Goal: Task Accomplishment & Management: Complete application form

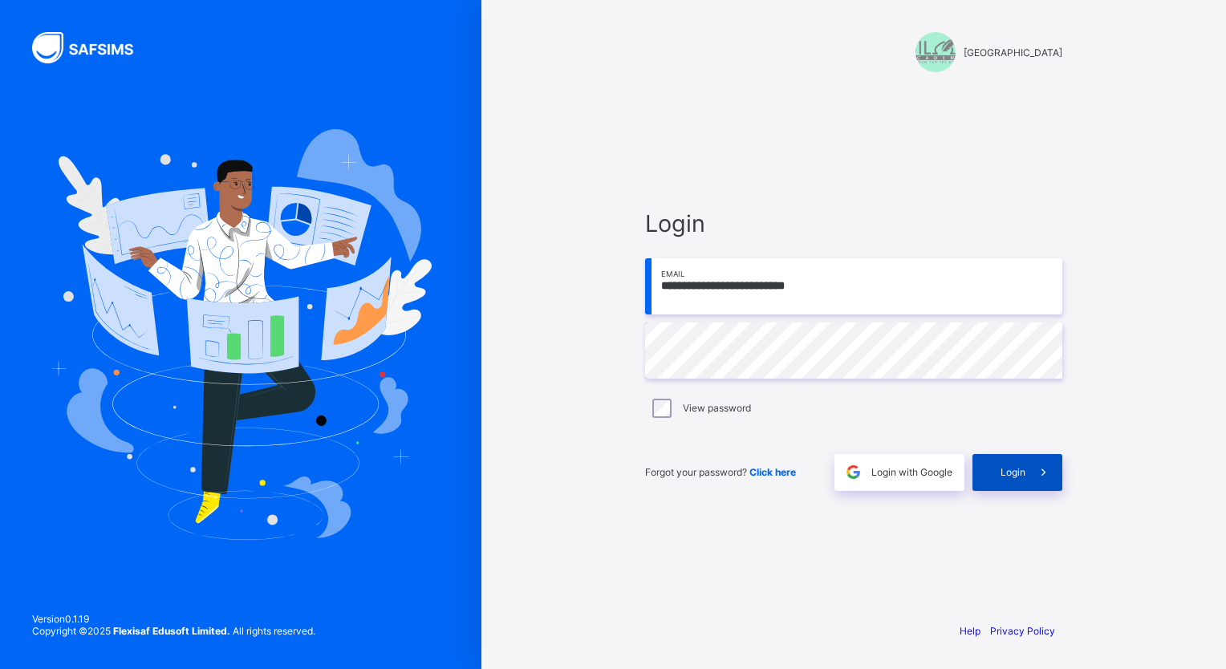
click at [1040, 473] on icon at bounding box center [1043, 472] width 17 height 15
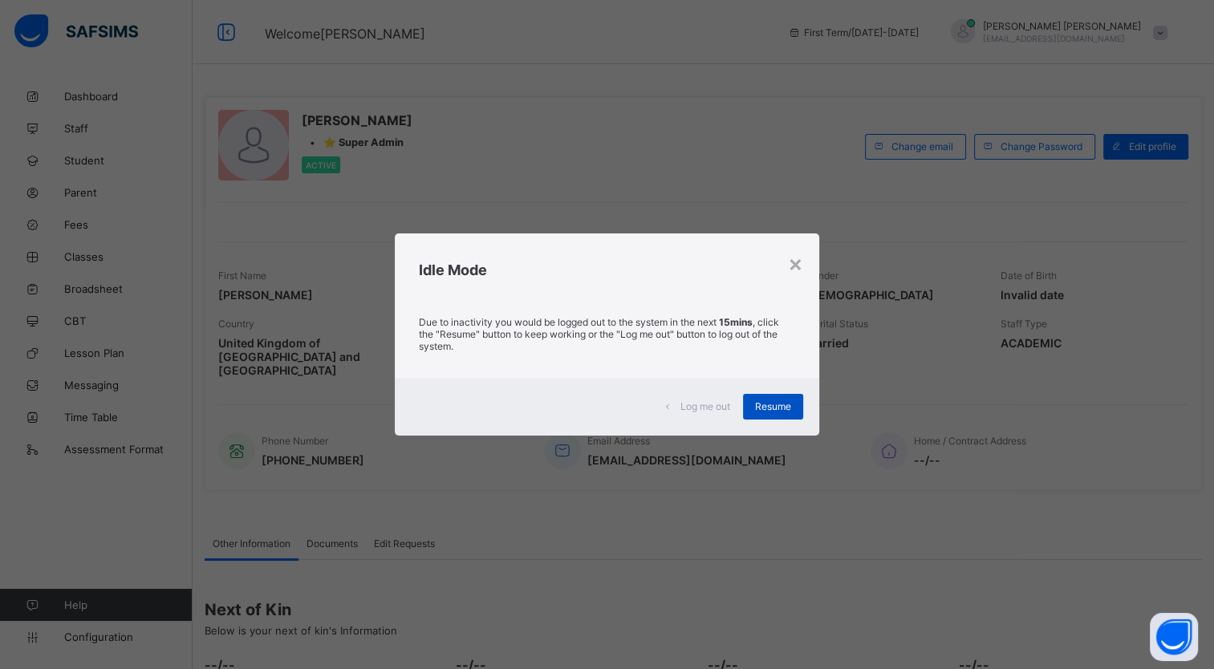
click at [765, 406] on span "Resume" at bounding box center [773, 406] width 36 height 12
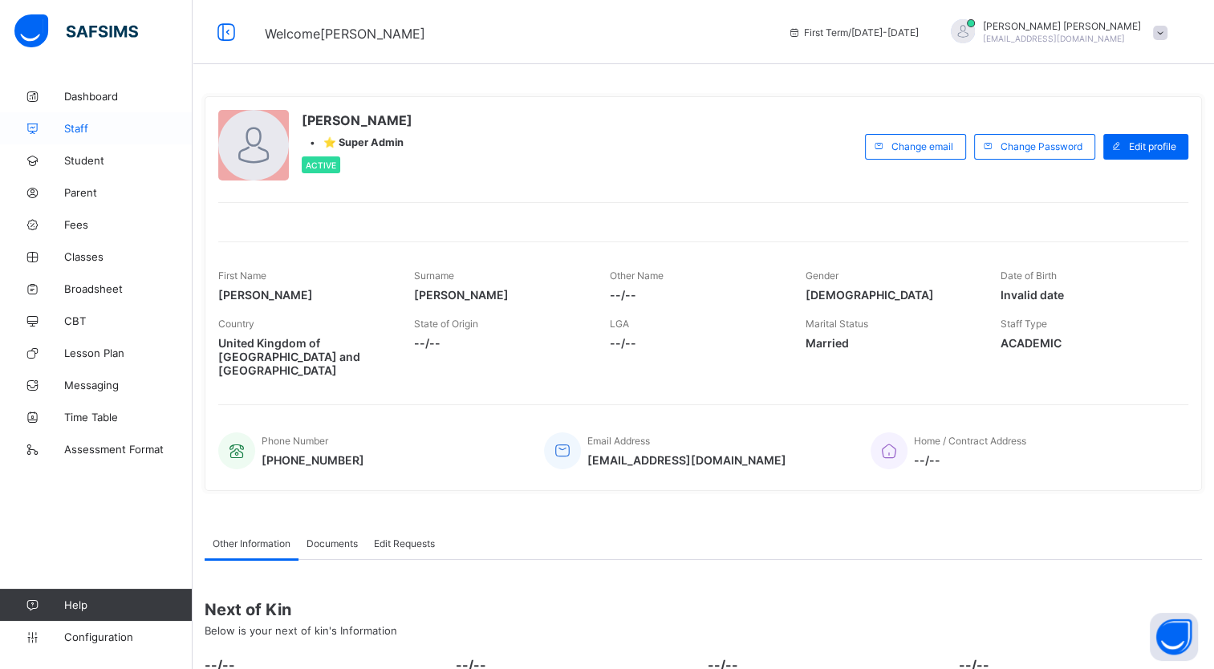
click at [83, 122] on span "Staff" at bounding box center [128, 128] width 128 height 13
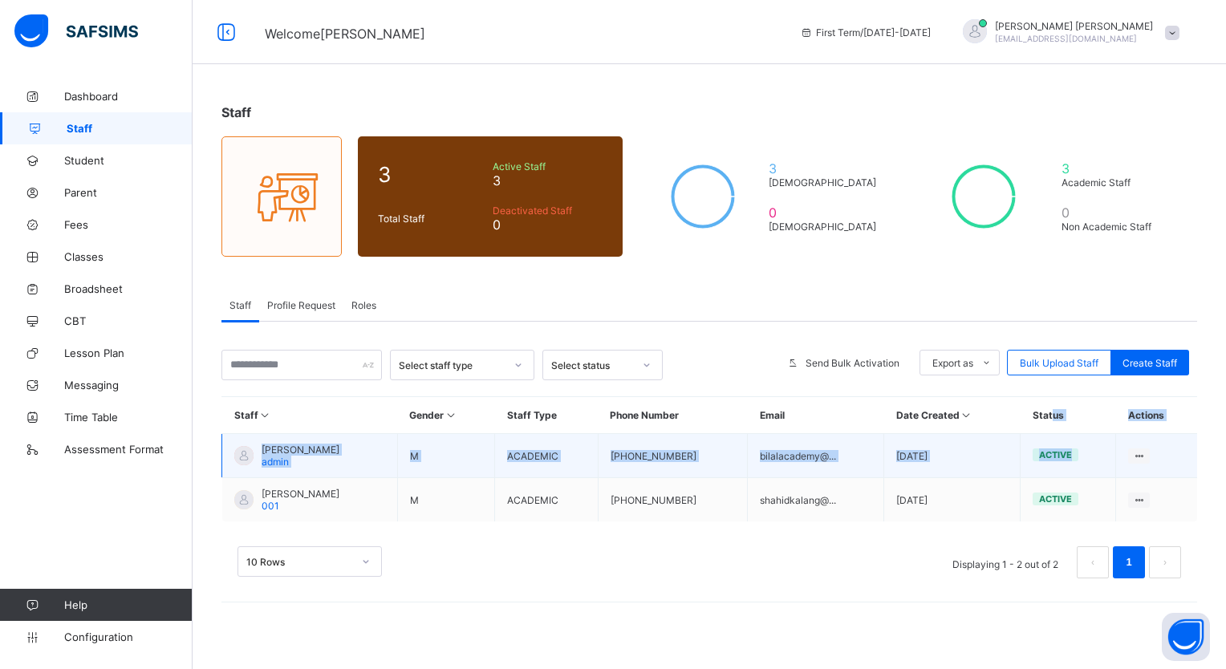
click at [1114, 432] on table "Staff Gender Staff Type Phone Number Email Date Created Status Actions [PERSON_…" at bounding box center [709, 459] width 976 height 124
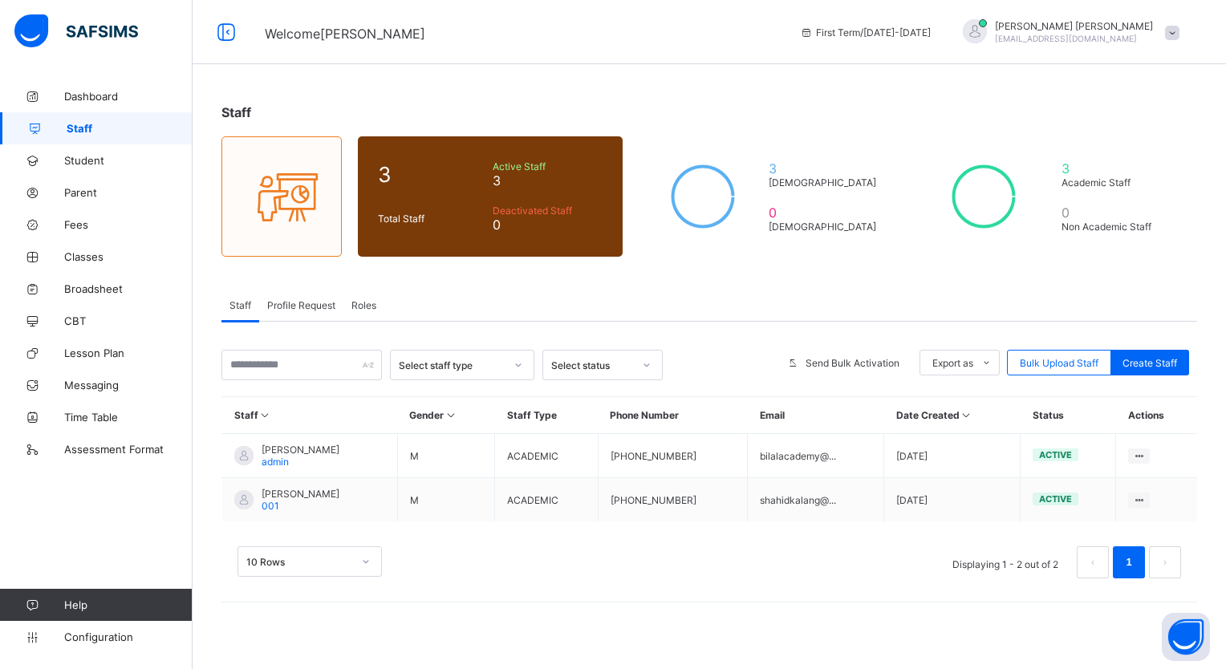
click at [896, 261] on div "Staff 3 Total Staff Active Staff 3 Deactivated Staff 0 3 [DEMOGRAPHIC_DATA] 0 […" at bounding box center [709, 349] width 1033 height 538
click at [104, 96] on span "Dashboard" at bounding box center [128, 96] width 128 height 13
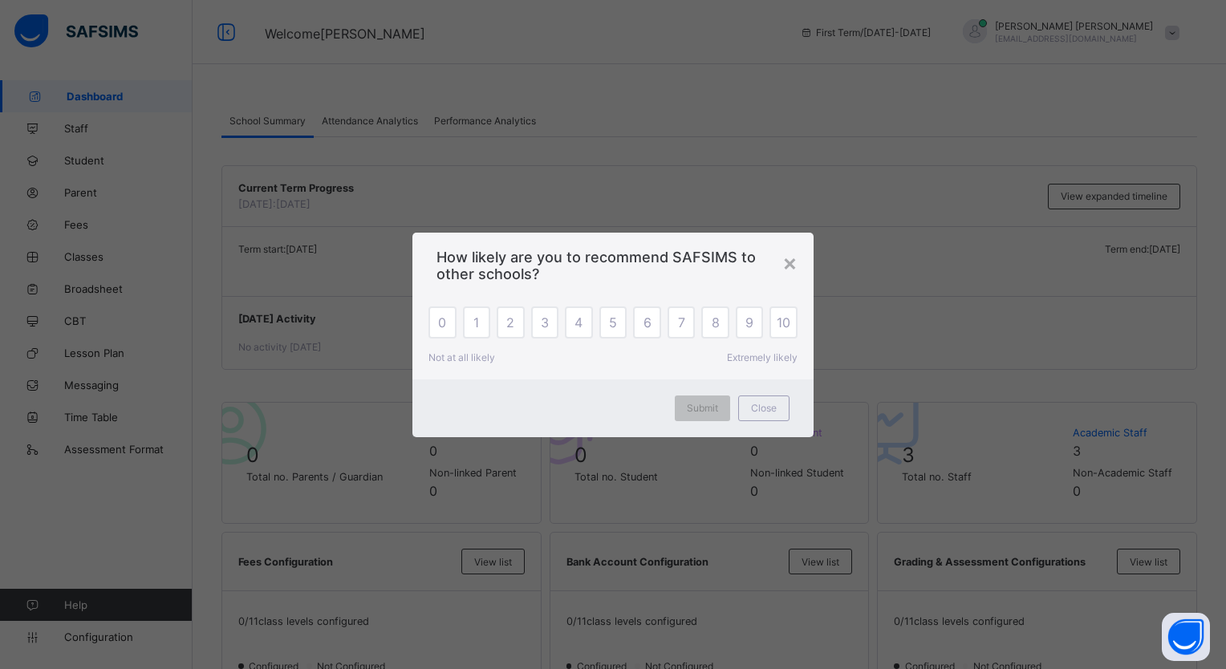
click at [793, 268] on div "×" at bounding box center [789, 262] width 15 height 27
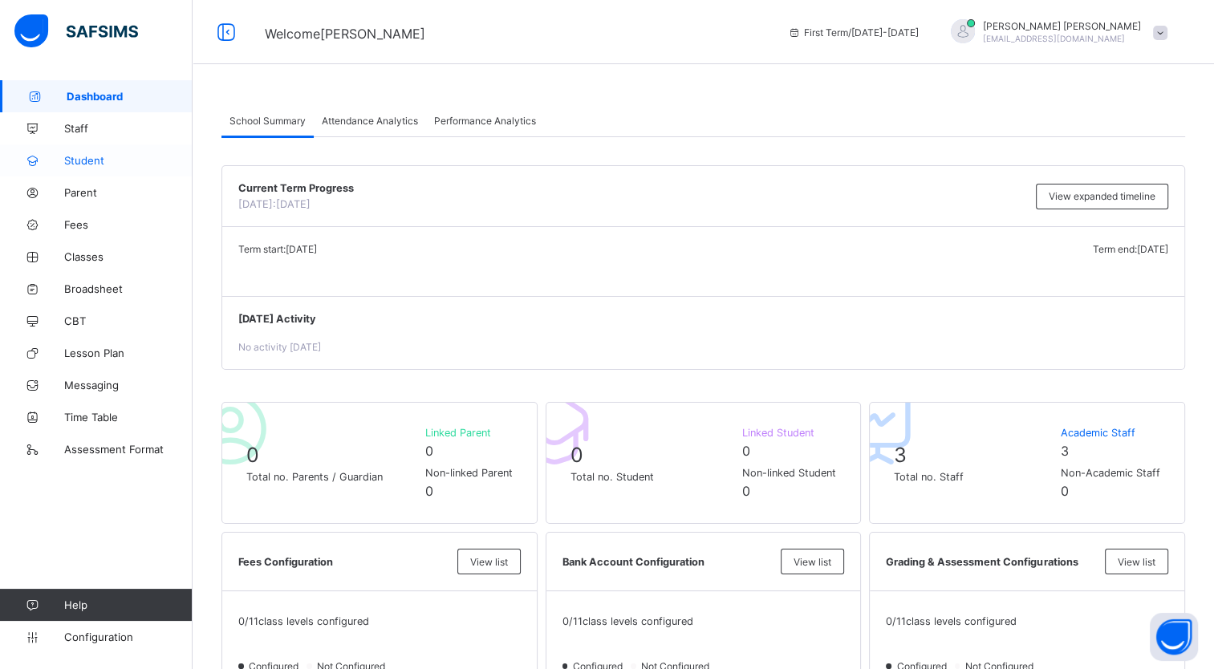
click at [122, 168] on link "Student" at bounding box center [96, 160] width 193 height 32
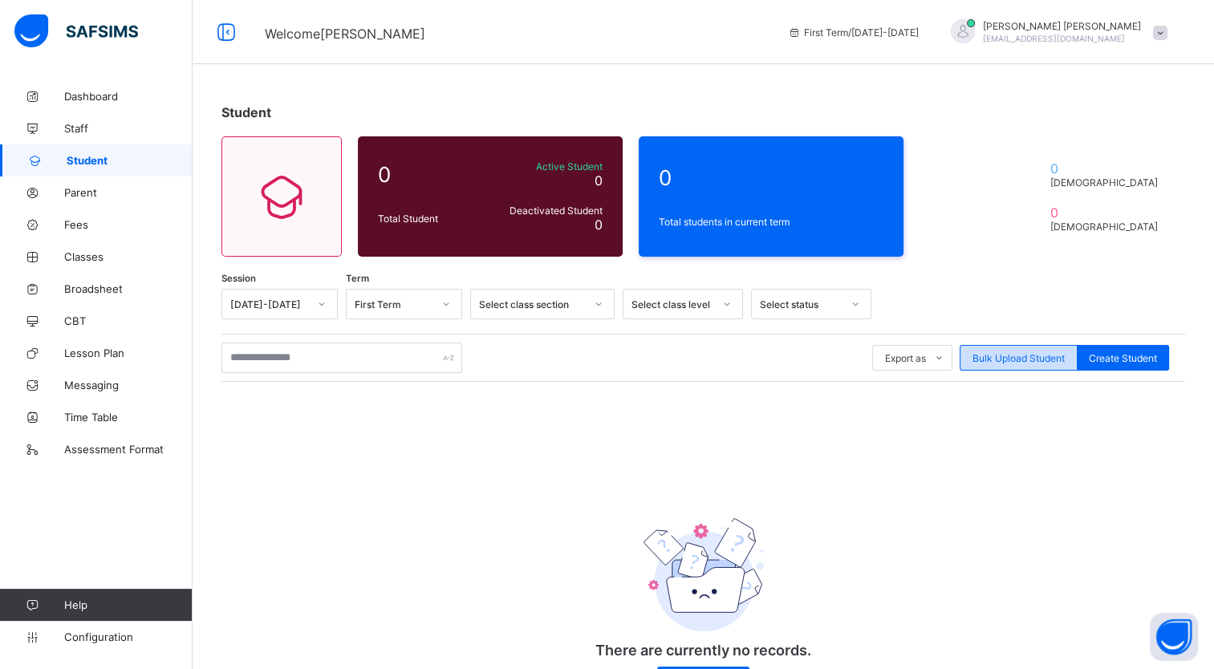
click at [1007, 352] on span "Bulk Upload Student" at bounding box center [1018, 358] width 92 height 12
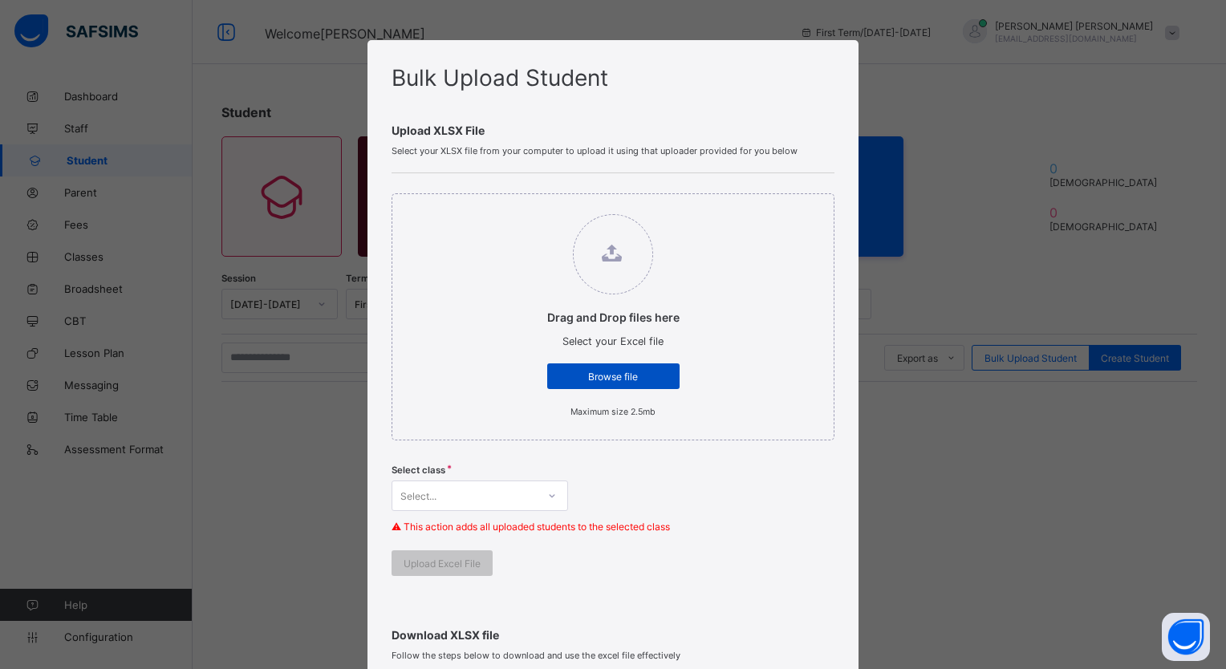
click at [612, 377] on span "Browse file" at bounding box center [613, 377] width 108 height 12
click at [531, 206] on input "Drag and Drop files here Select your Excel file Browse file Maximum size 2.5mb" at bounding box center [531, 206] width 0 height 0
type input "**********"
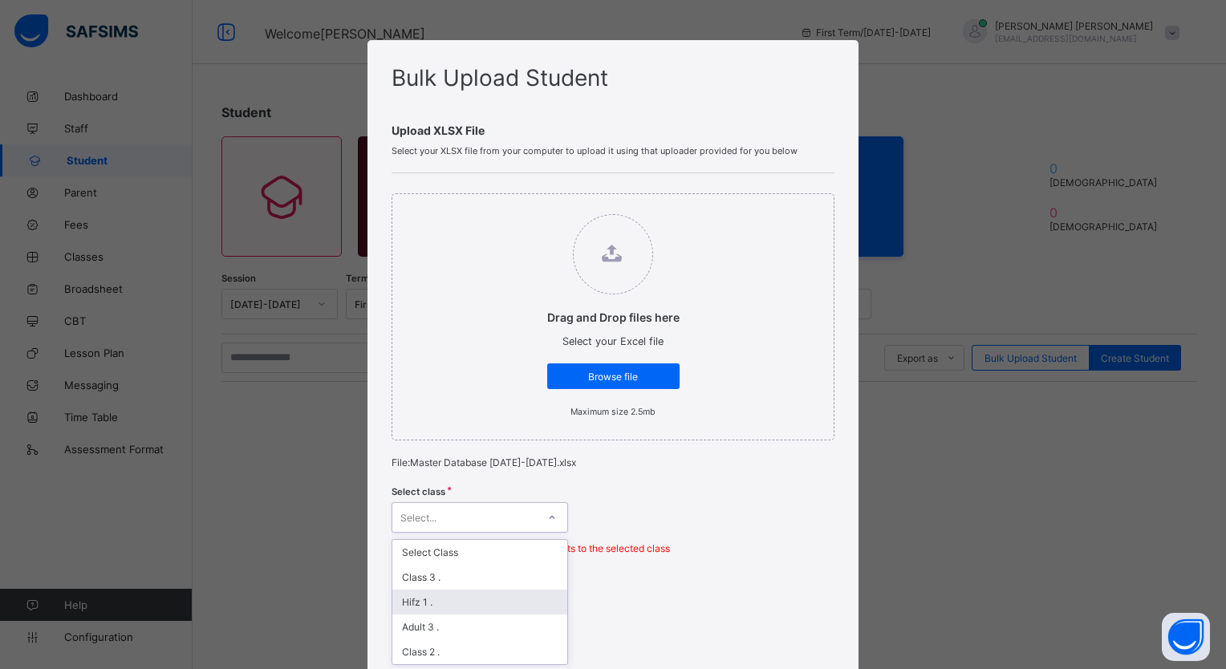
click at [483, 504] on div "option Hifz 1 . focused, 3 of 12. 12 results available. Use Up and Down to choo…" at bounding box center [480, 517] width 177 height 30
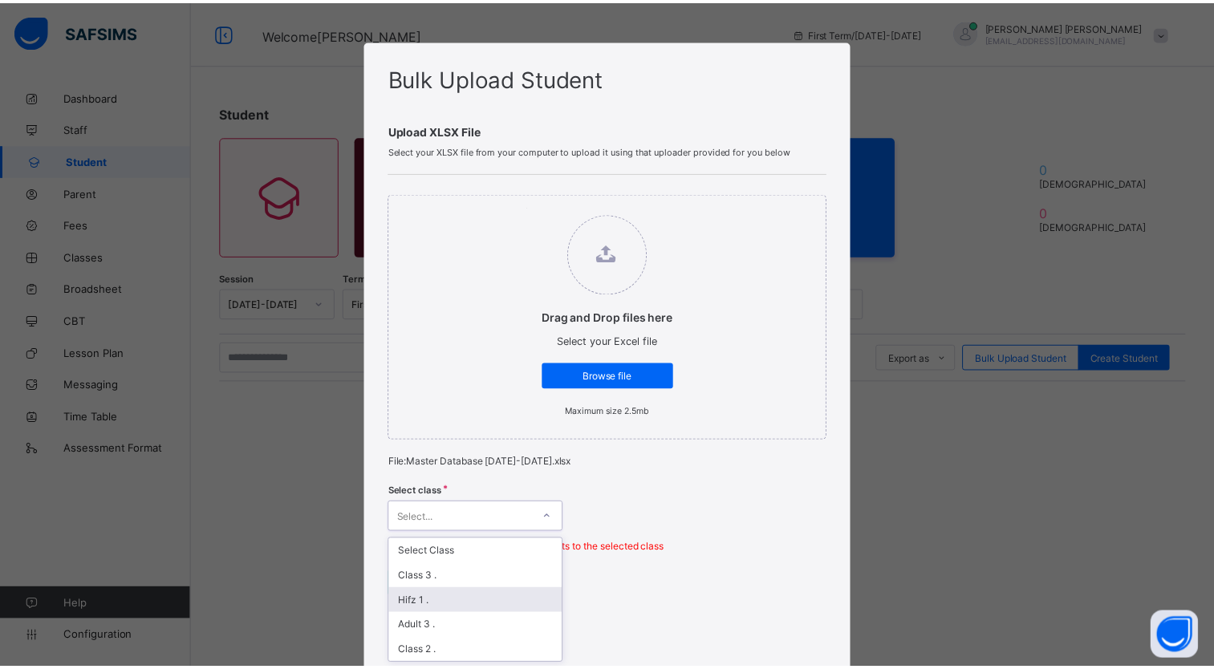
scroll to position [118, 0]
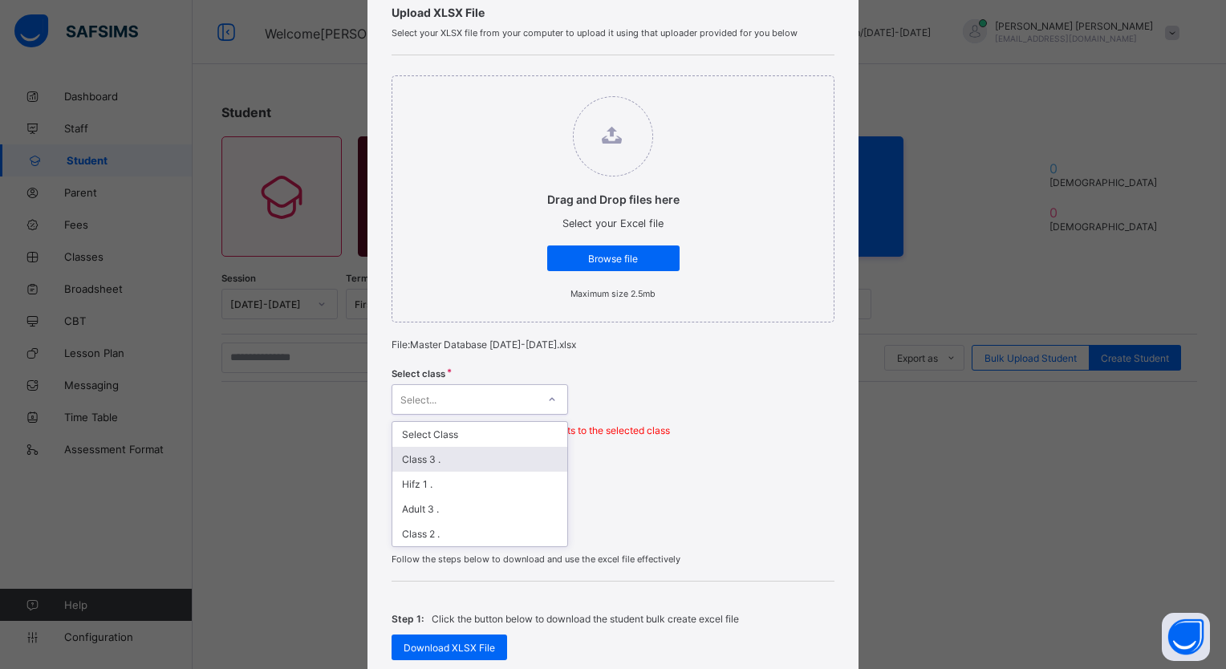
drag, startPoint x: 488, startPoint y: 457, endPoint x: 607, endPoint y: 444, distance: 119.4
click at [491, 456] on div "Class 3 ." at bounding box center [479, 459] width 175 height 25
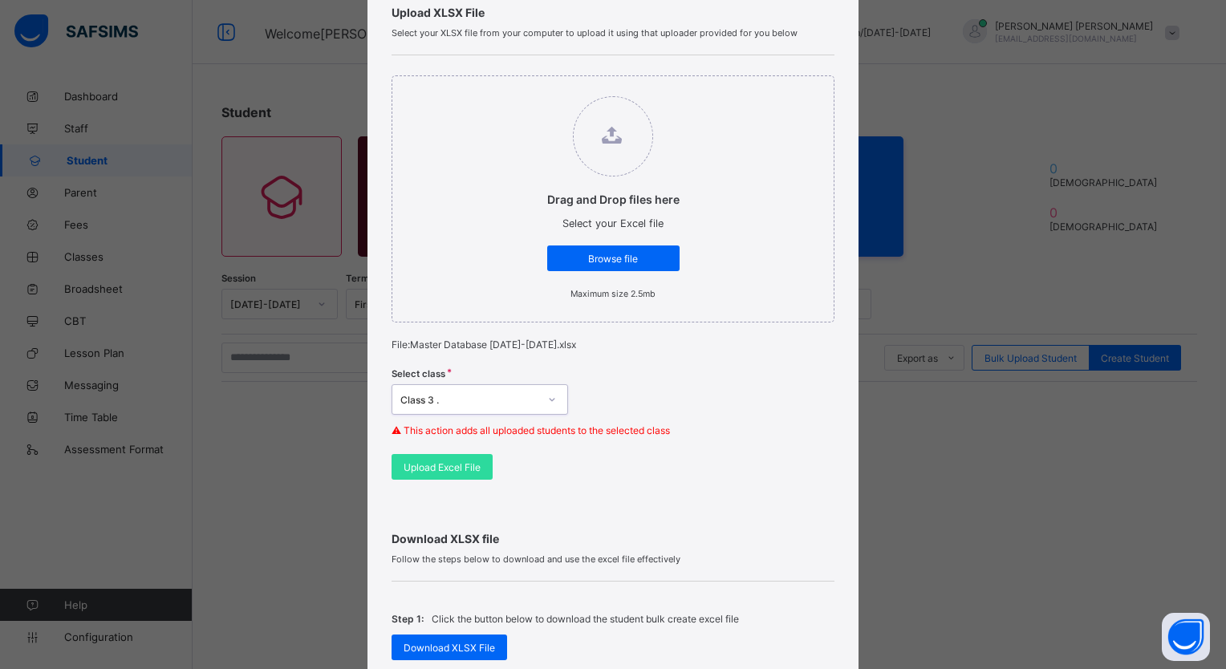
click at [644, 441] on div "Select class option Class 3 ., selected. 0 results available. Select is focused…" at bounding box center [613, 407] width 442 height 94
drag, startPoint x: 459, startPoint y: 470, endPoint x: 711, endPoint y: 76, distance: 467.6
click at [459, 470] on span "Upload Excel File" at bounding box center [442, 467] width 77 height 12
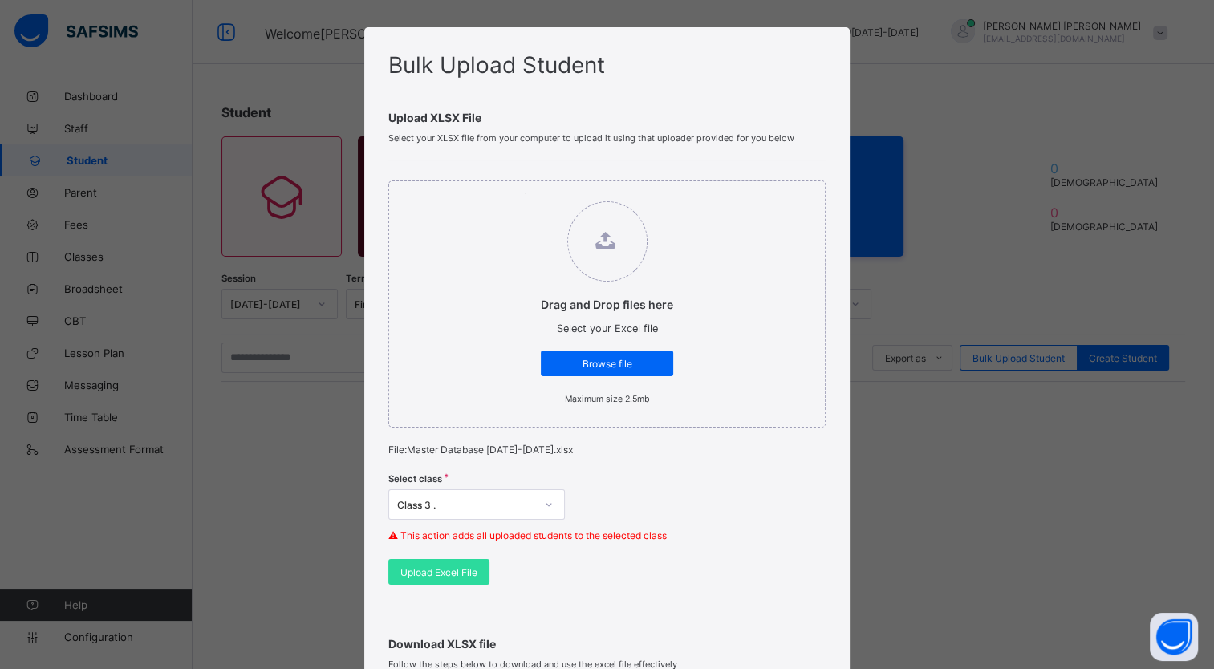
scroll to position [0, 0]
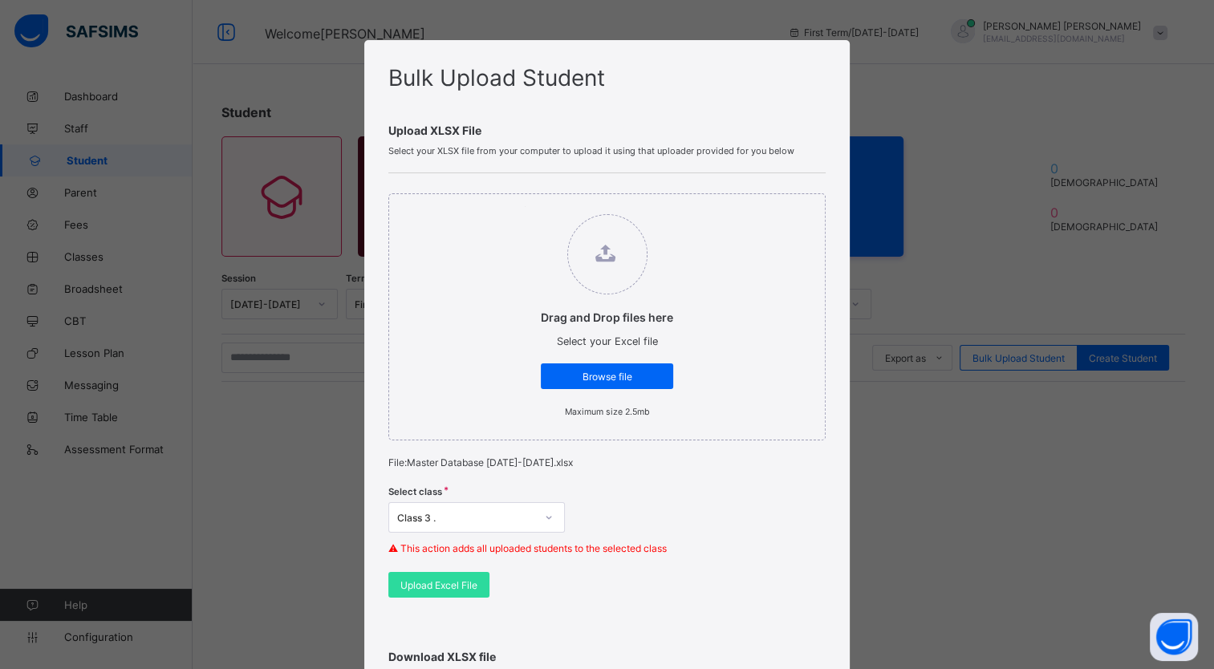
click at [871, 117] on div "Bulk Upload Student Upload XLSX File Select your XLSX file from your computer t…" at bounding box center [607, 334] width 1214 height 669
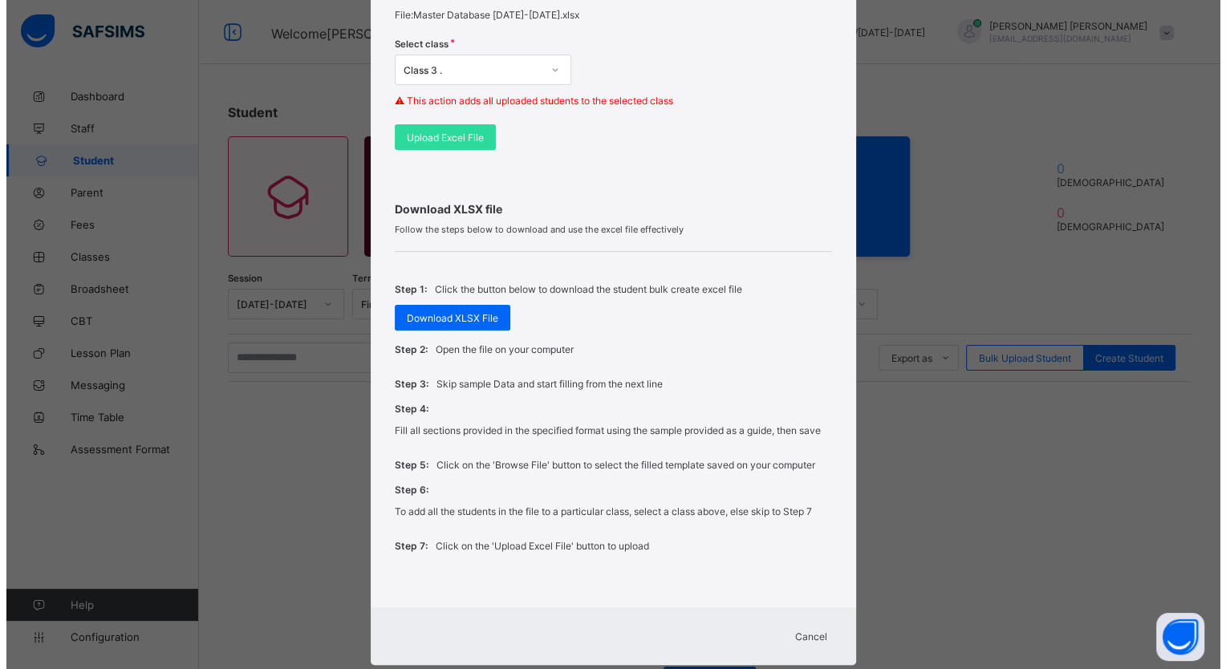
scroll to position [484, 0]
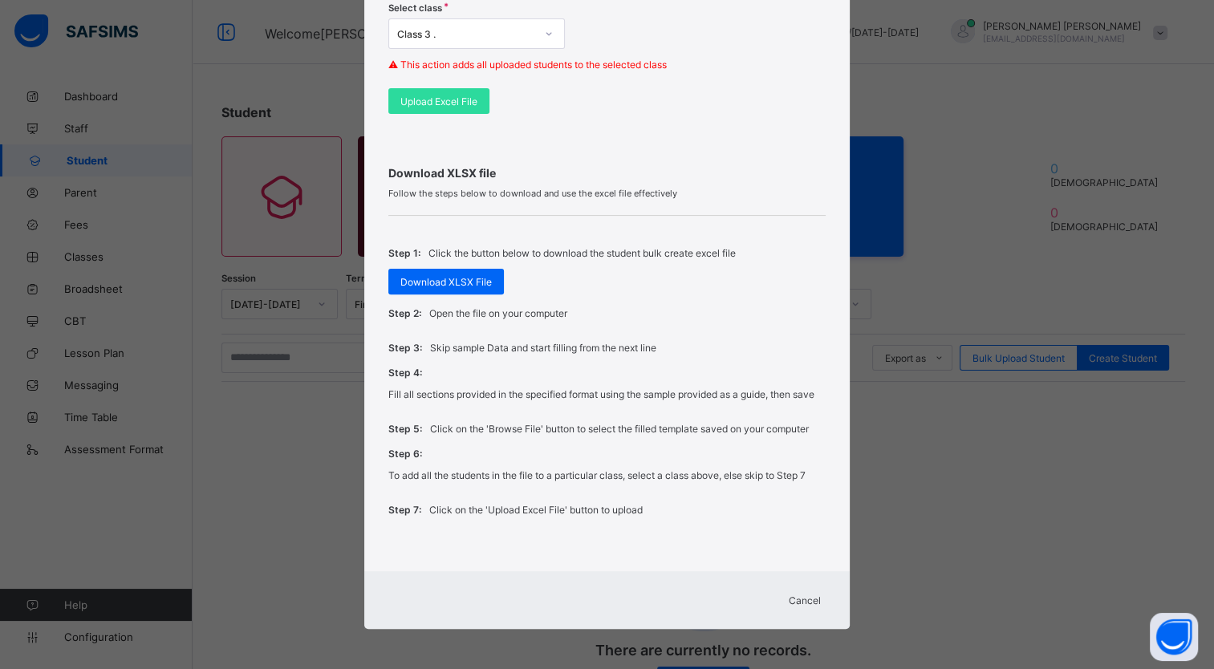
click at [810, 607] on div "Cancel" at bounding box center [805, 600] width 58 height 26
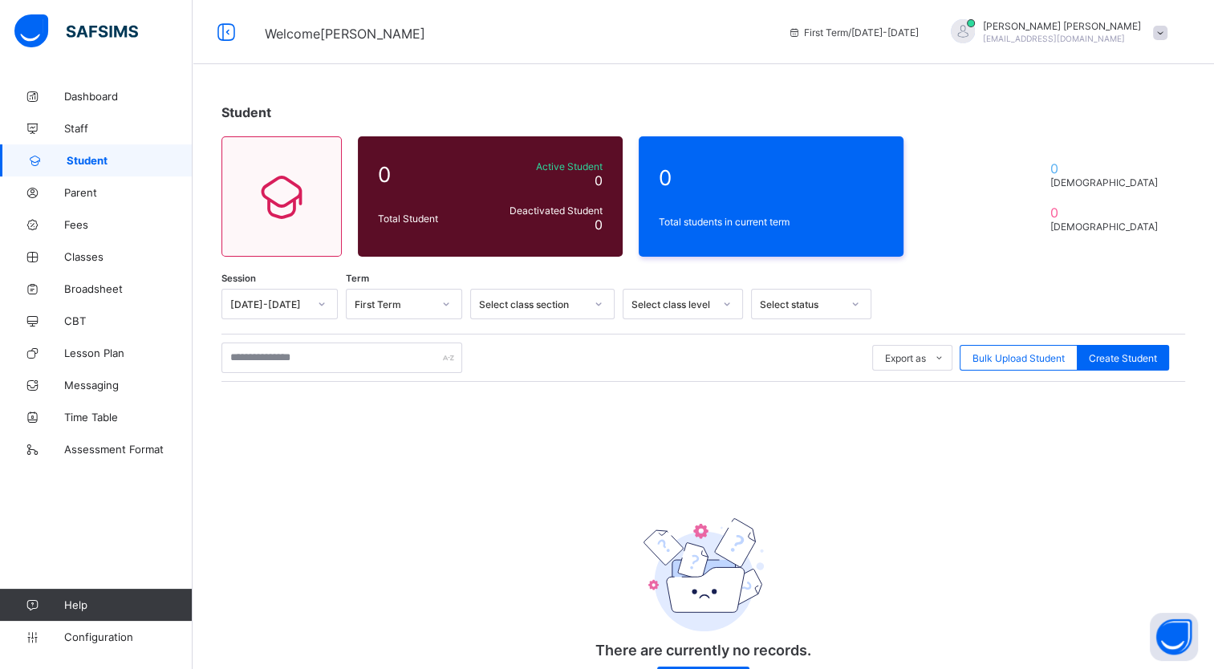
click at [101, 160] on span "Student" at bounding box center [130, 160] width 126 height 13
click at [105, 129] on span "Staff" at bounding box center [128, 128] width 128 height 13
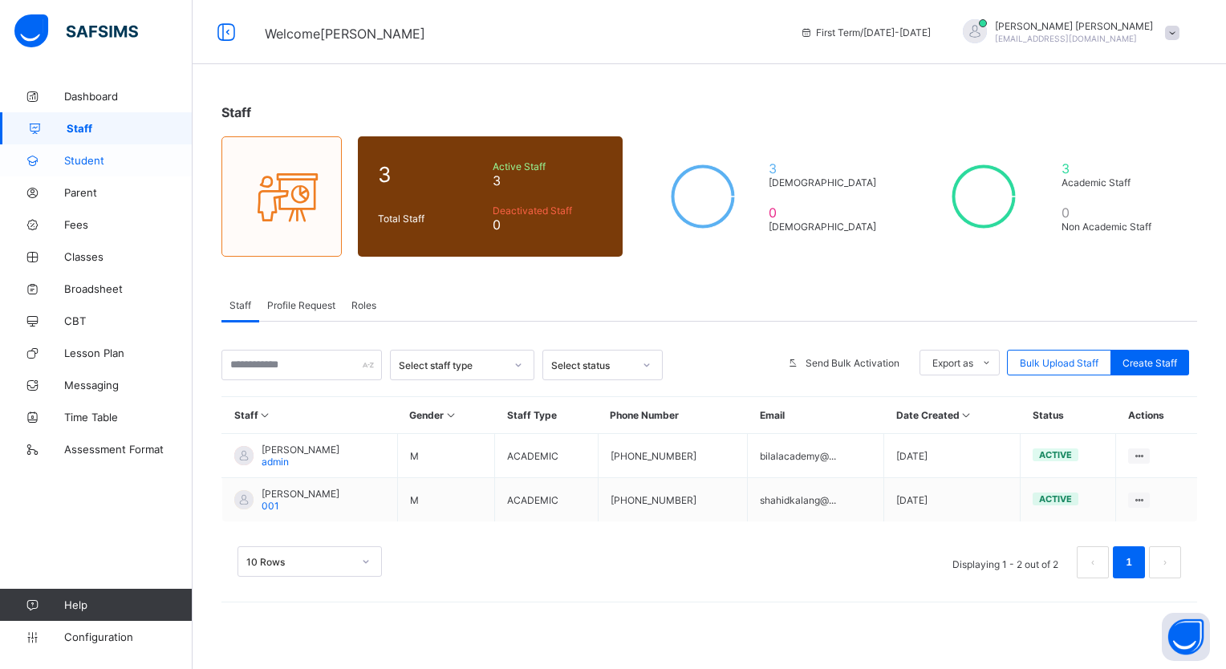
click at [132, 164] on span "Student" at bounding box center [128, 160] width 128 height 13
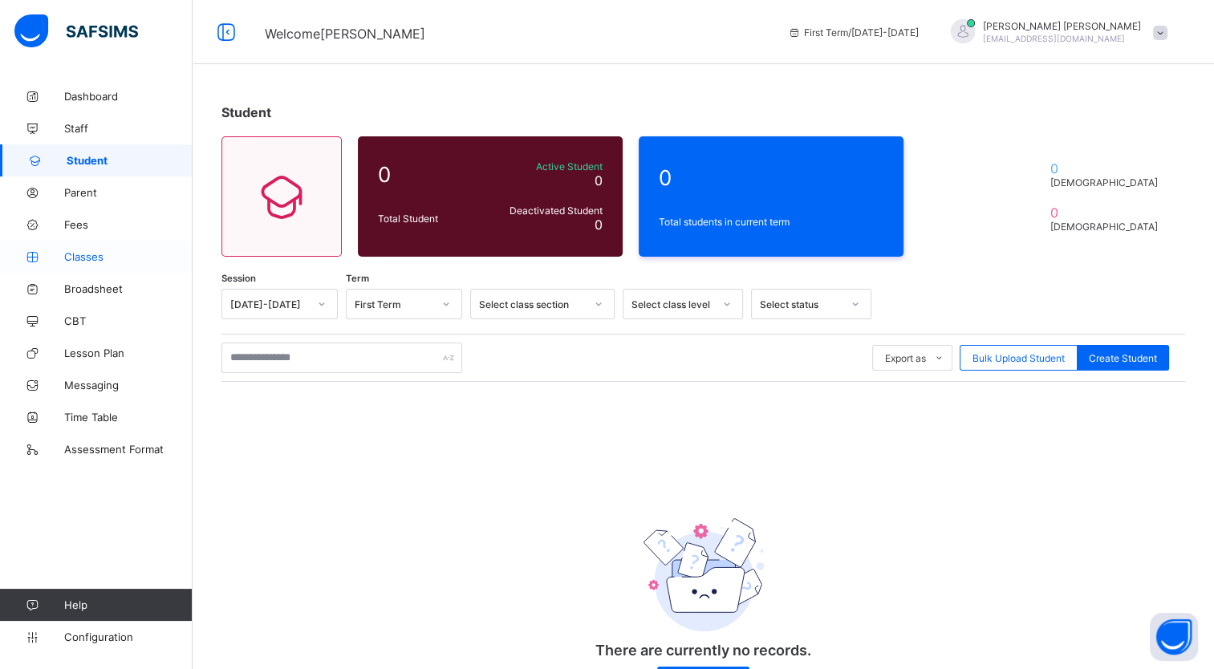
click at [108, 260] on span "Classes" at bounding box center [128, 256] width 128 height 13
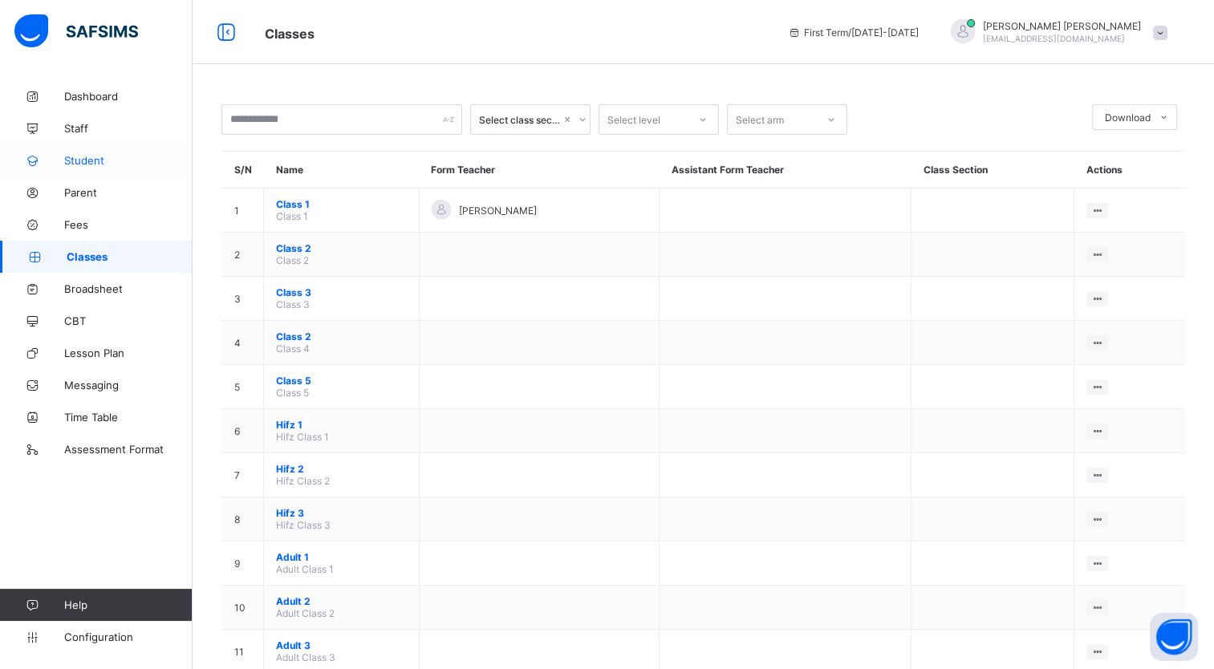
click at [103, 164] on span "Student" at bounding box center [128, 160] width 128 height 13
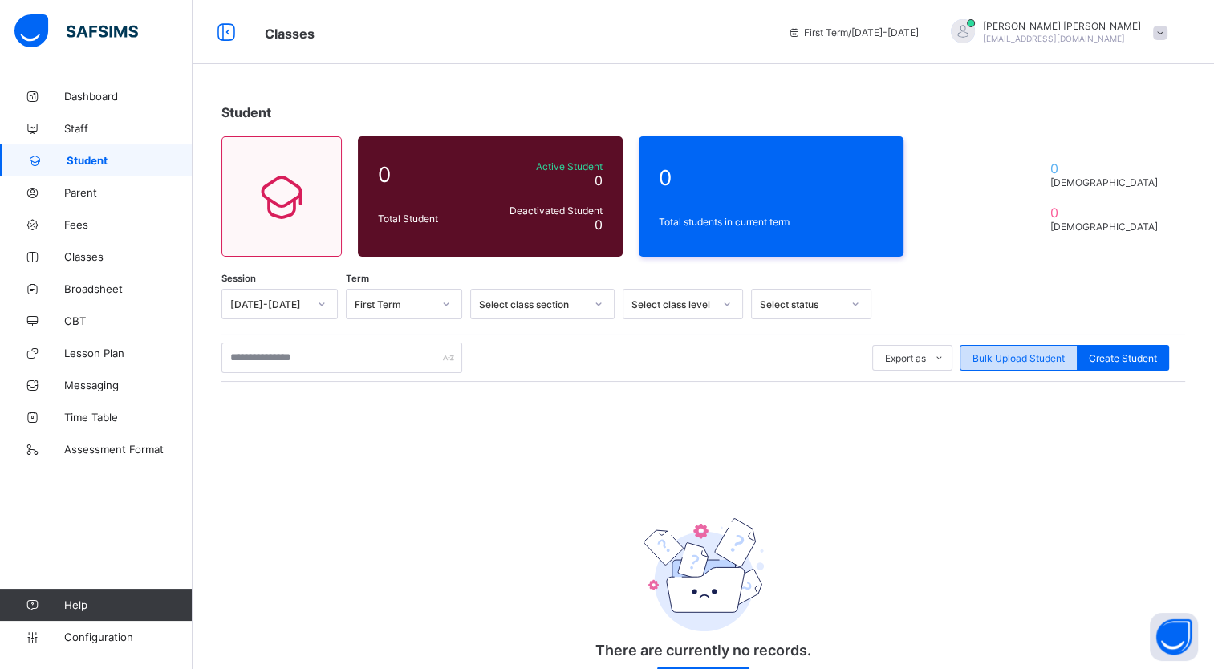
click at [999, 357] on span "Bulk Upload Student" at bounding box center [1018, 358] width 92 height 12
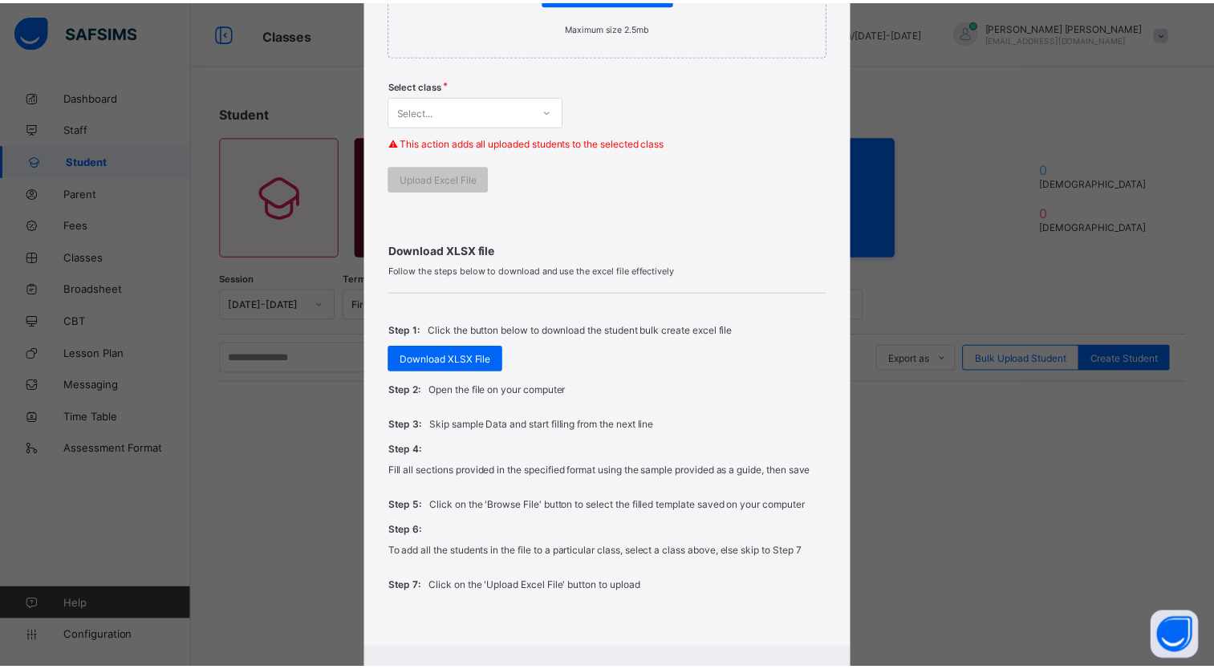
scroll to position [401, 0]
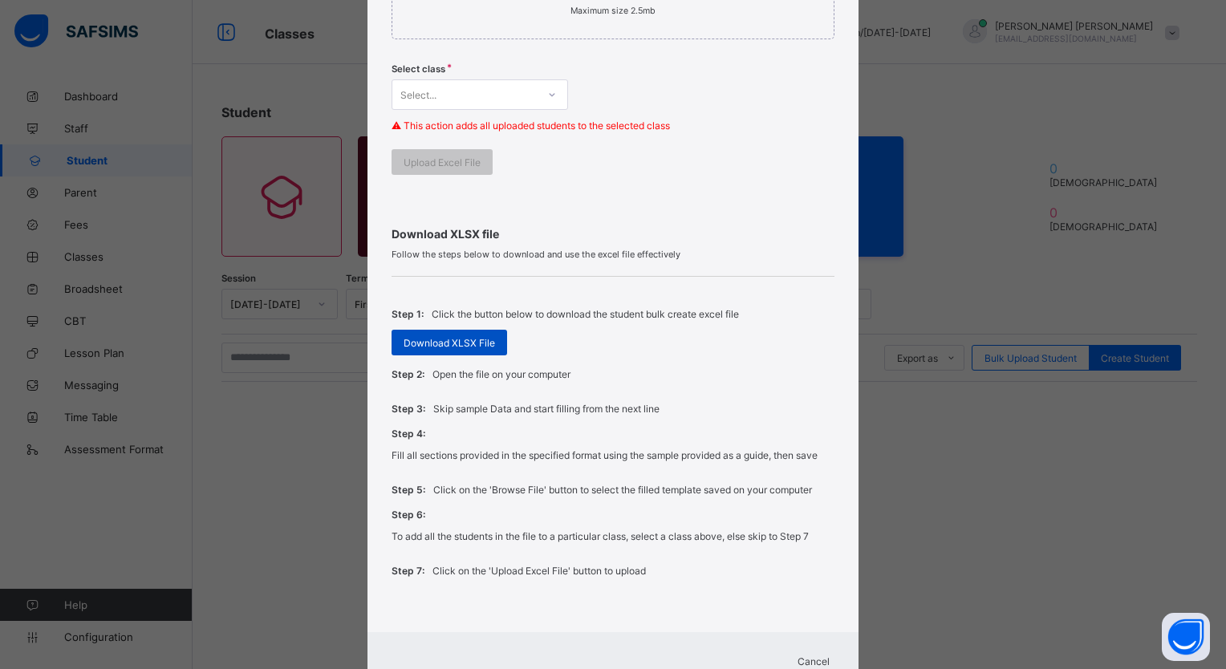
click at [464, 345] on span "Download XLSX File" at bounding box center [449, 343] width 91 height 12
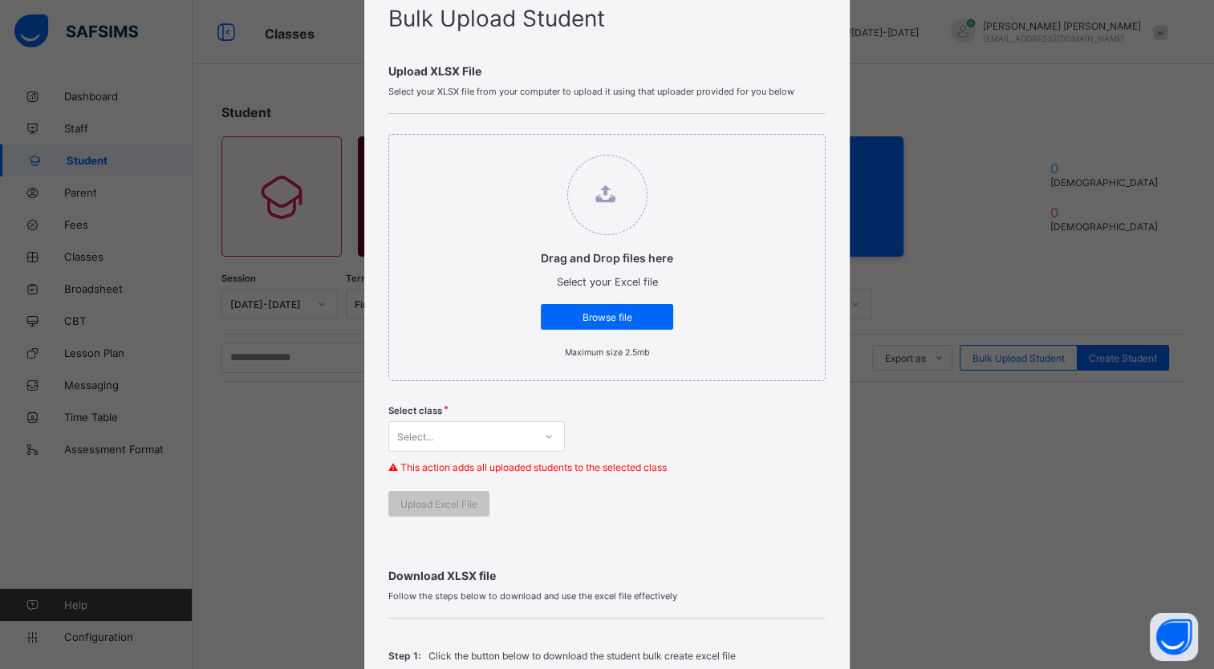
scroll to position [0, 0]
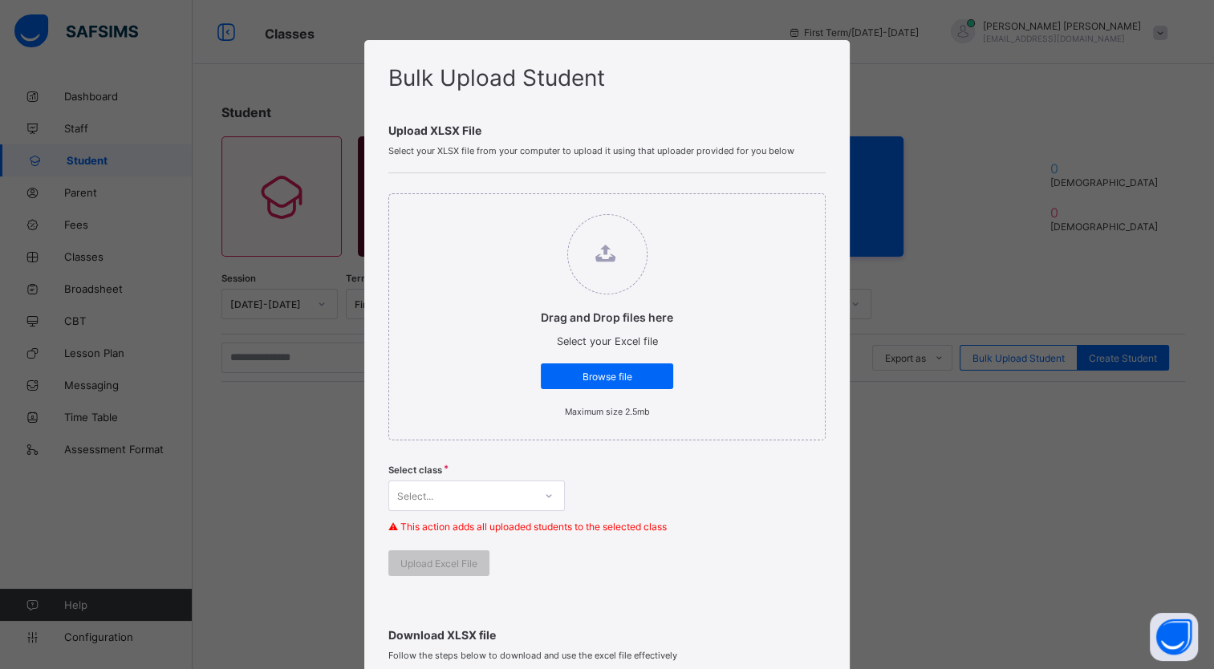
click at [958, 457] on div "Bulk Upload Student Upload XLSX File Select your XLSX file from your computer t…" at bounding box center [607, 334] width 1214 height 669
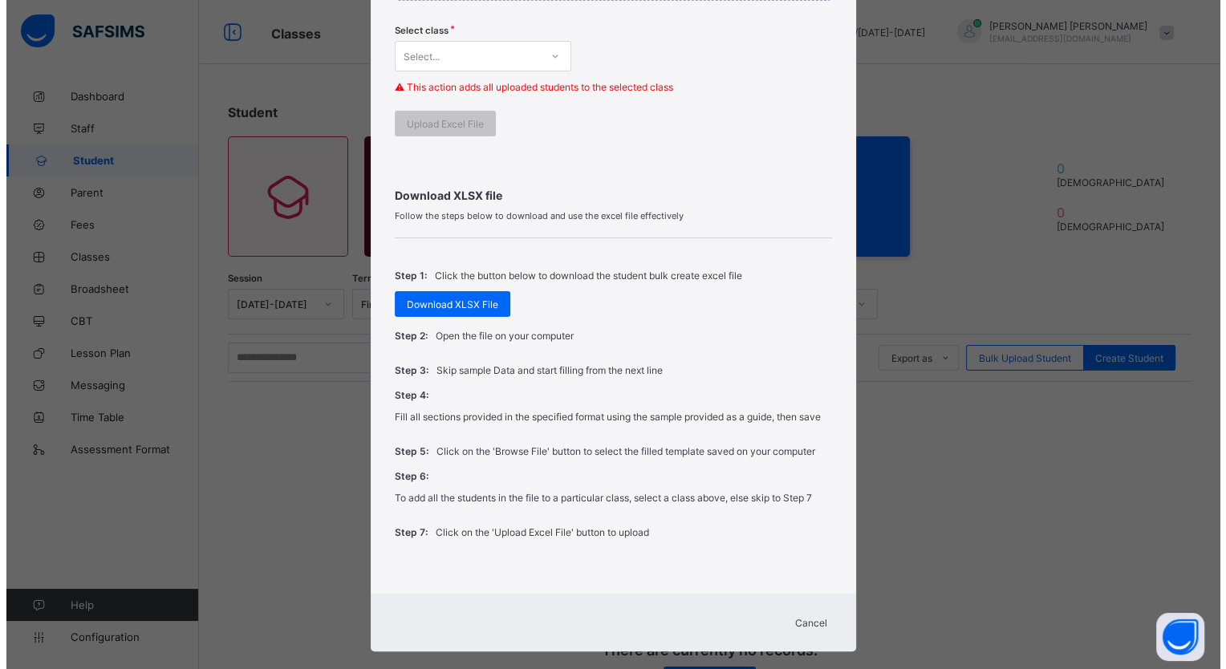
scroll to position [462, 0]
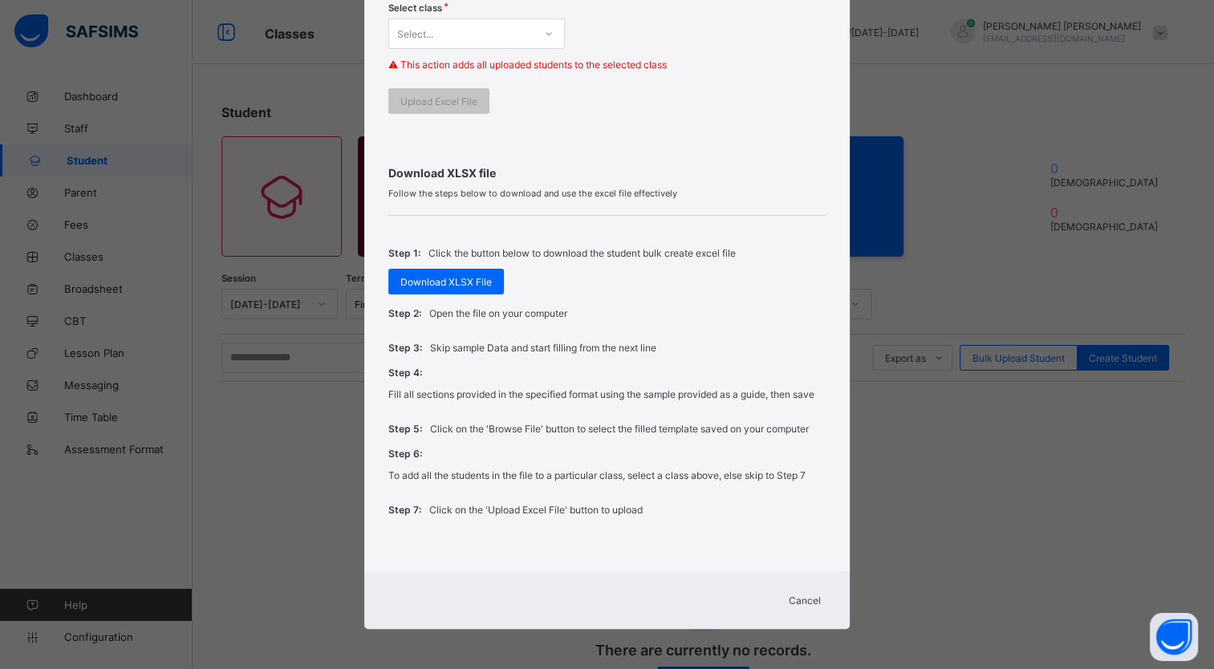
click at [809, 602] on span "Cancel" at bounding box center [805, 601] width 32 height 12
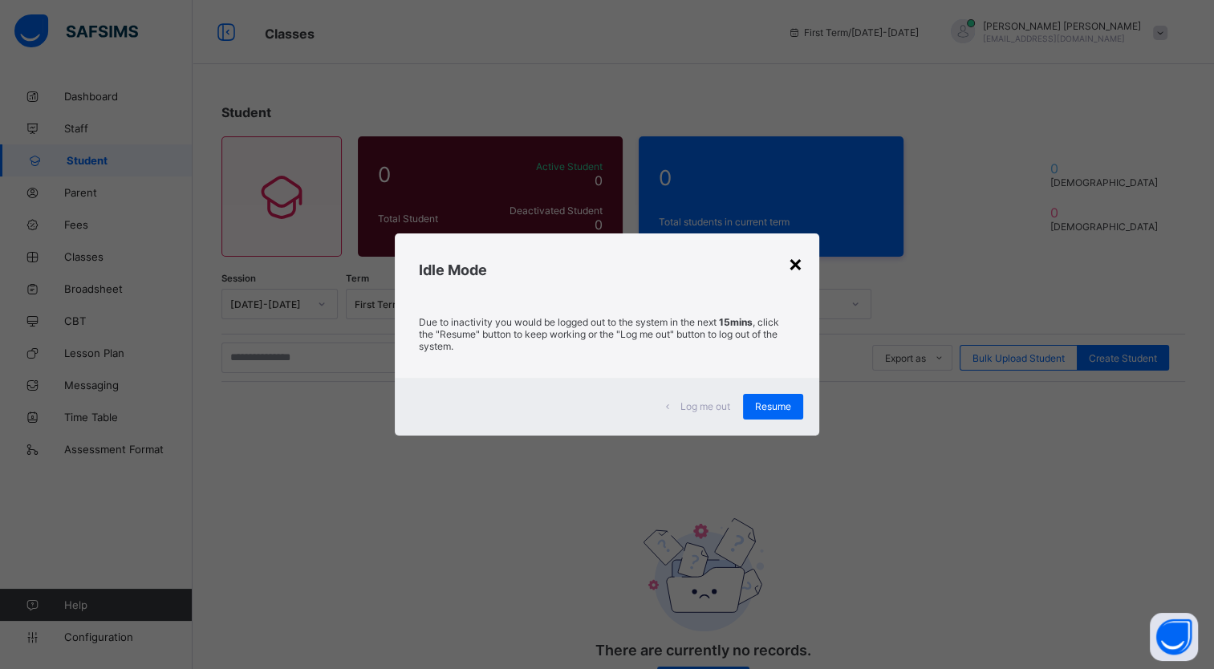
click at [794, 256] on div "×" at bounding box center [795, 263] width 15 height 27
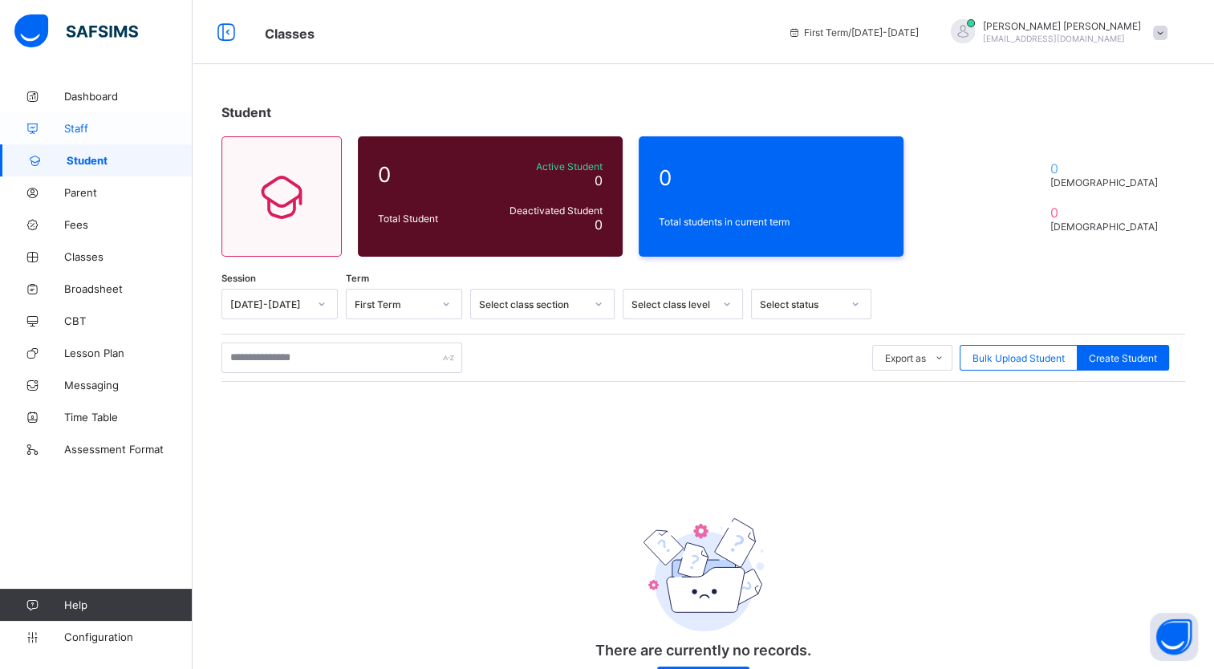
click at [90, 130] on span "Staff" at bounding box center [128, 128] width 128 height 13
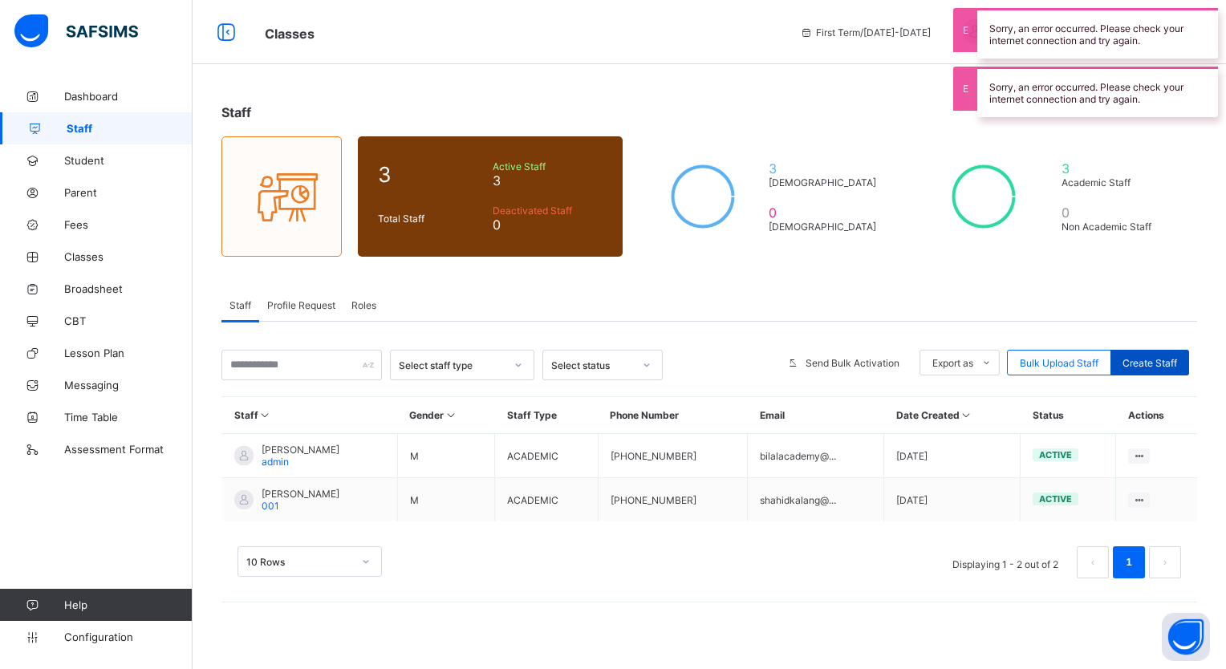
click at [1144, 357] on span "Create Staff" at bounding box center [1149, 363] width 55 height 12
select select "**"
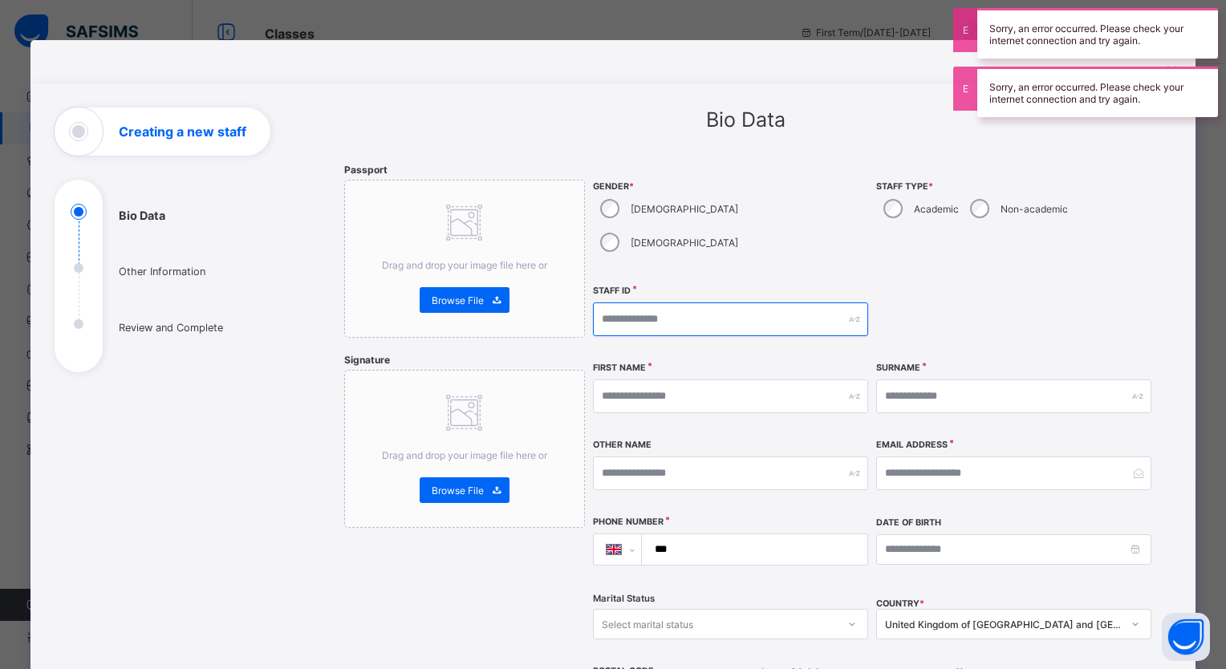
click at [616, 302] on input "text" at bounding box center [730, 319] width 275 height 34
